Goal: Task Accomplishment & Management: Use online tool/utility

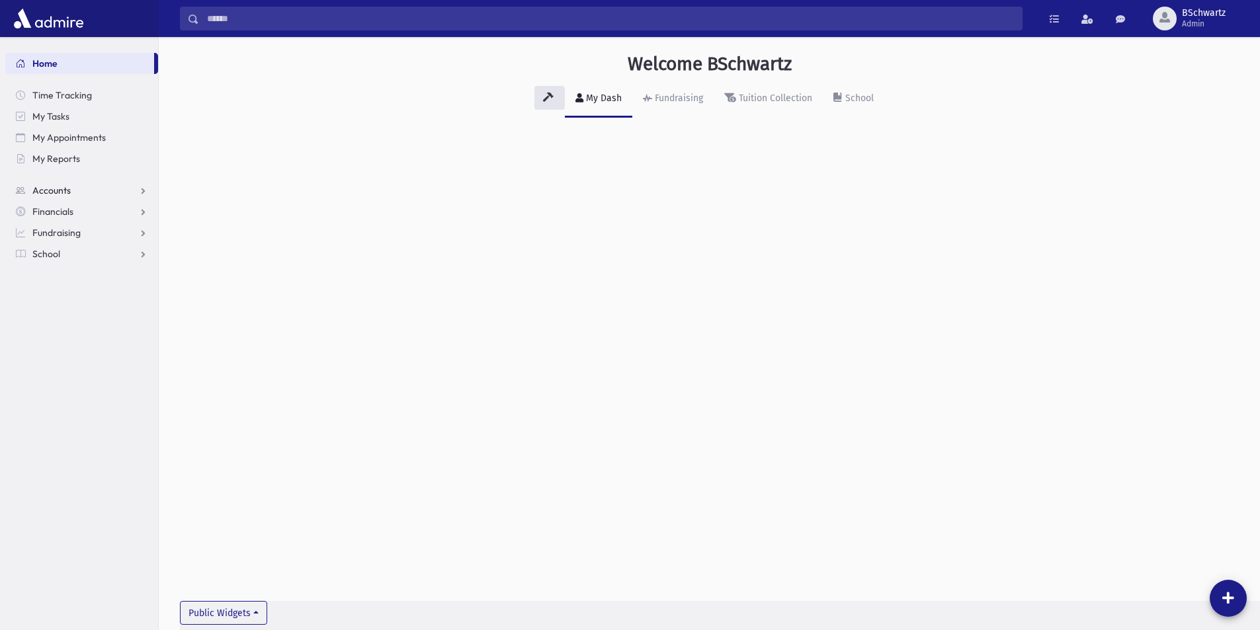
click at [64, 187] on span "Accounts" at bounding box center [51, 191] width 38 height 12
click at [58, 210] on span "Account List" at bounding box center [65, 212] width 51 height 12
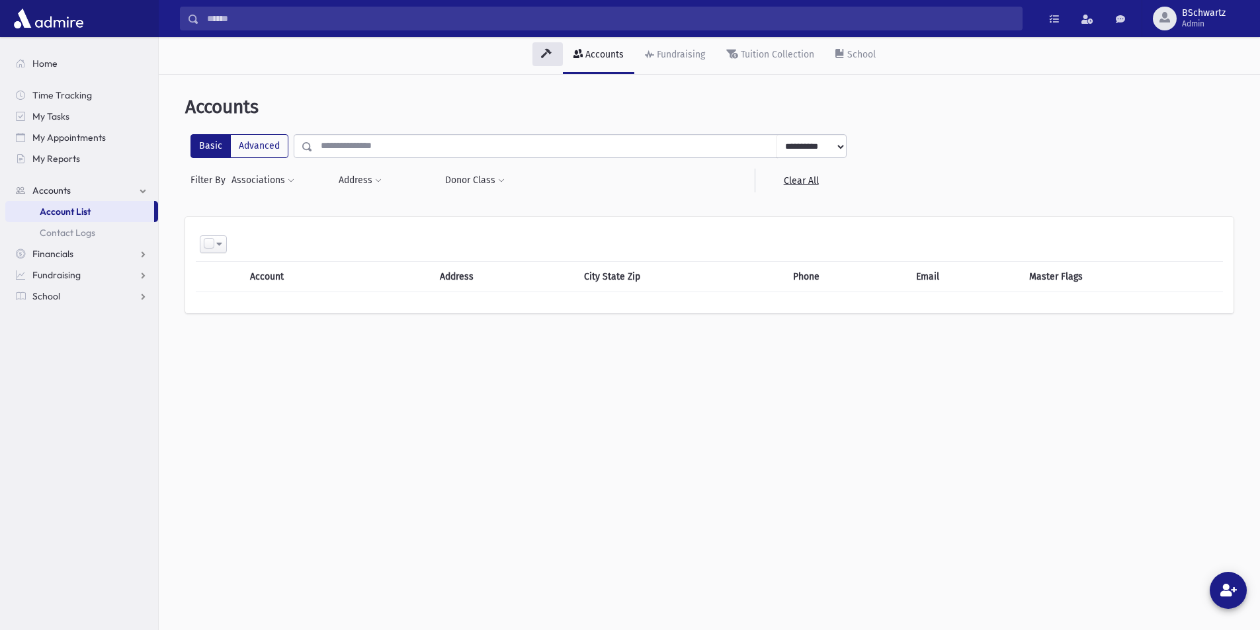
click at [126, 194] on link "Accounts" at bounding box center [81, 190] width 153 height 21
click at [89, 254] on link "School" at bounding box center [81, 253] width 153 height 21
click at [72, 280] on span "Students" at bounding box center [58, 275] width 36 height 12
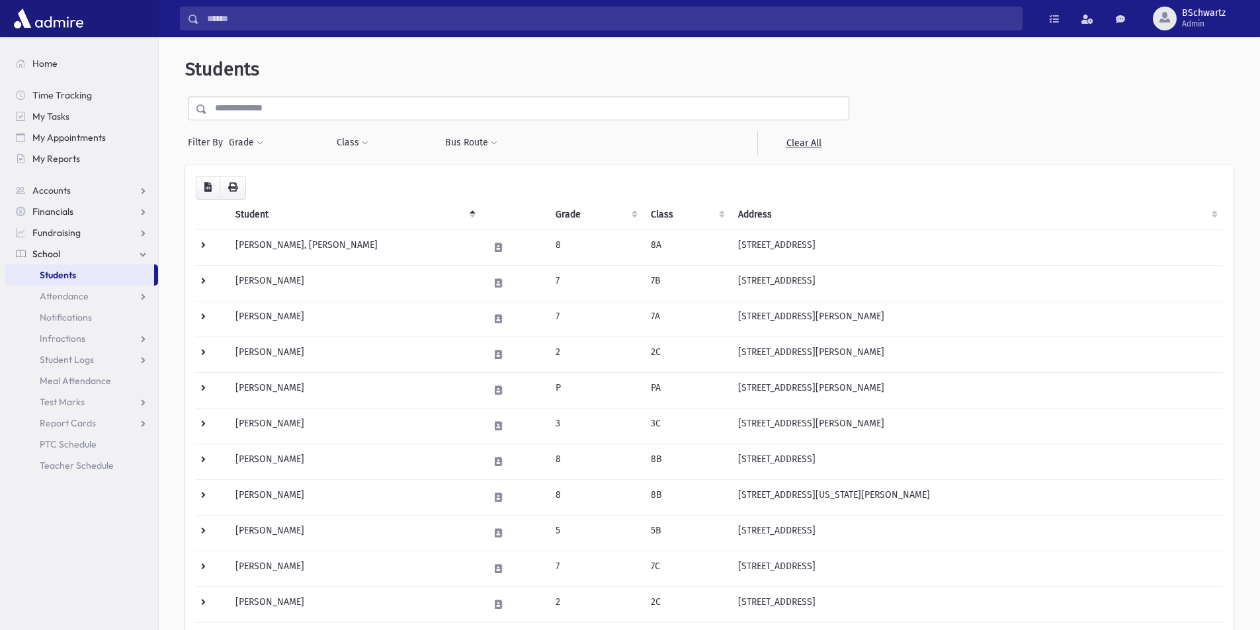
click at [74, 252] on link "School" at bounding box center [81, 253] width 153 height 21
click at [88, 255] on link "School" at bounding box center [81, 253] width 153 height 21
click at [145, 274] on link "Students" at bounding box center [79, 275] width 149 height 21
click at [119, 294] on link "Attendance" at bounding box center [81, 296] width 153 height 21
click at [63, 318] on span "Entry" at bounding box center [61, 317] width 22 height 12
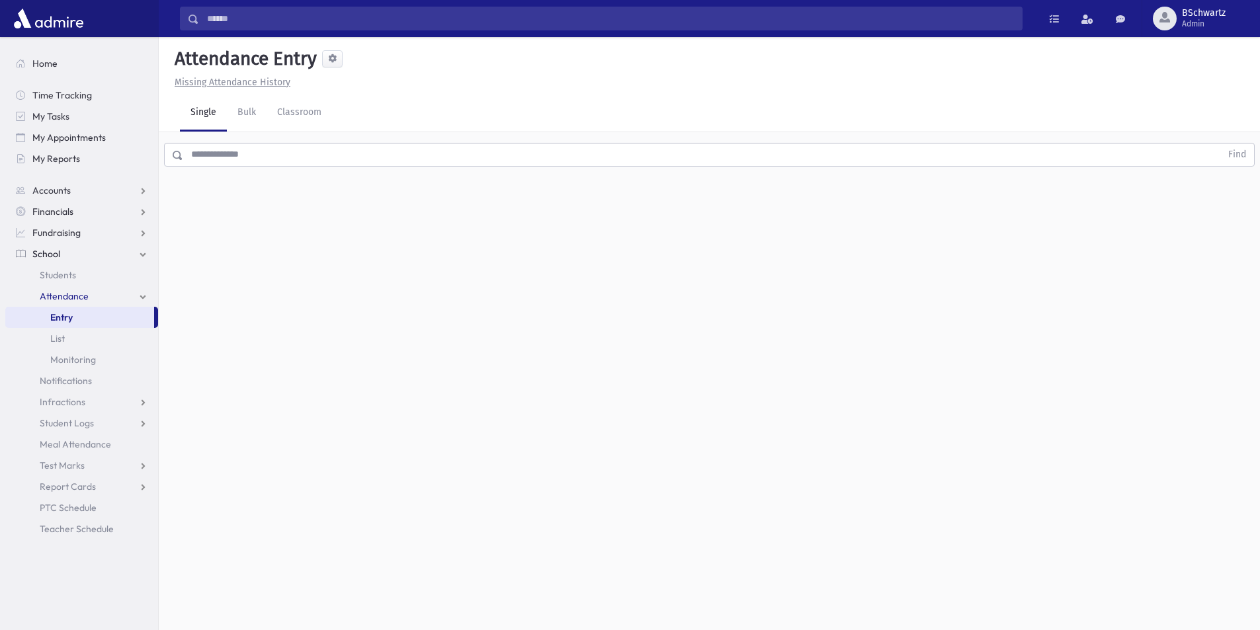
click at [234, 157] on input "text" at bounding box center [702, 155] width 1038 height 24
